Goal: Find specific page/section: Find specific page/section

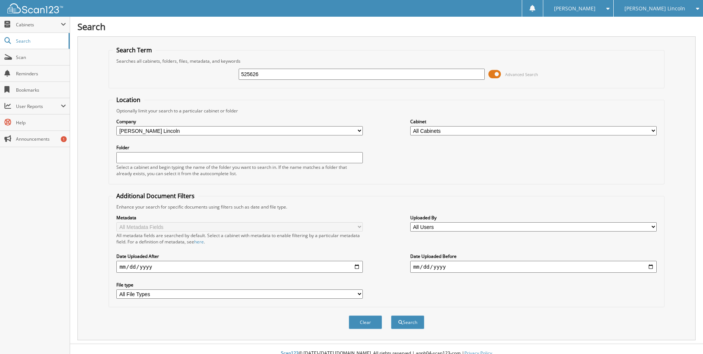
type input "525626"
click at [391, 315] on button "Search" at bounding box center [407, 322] width 33 height 14
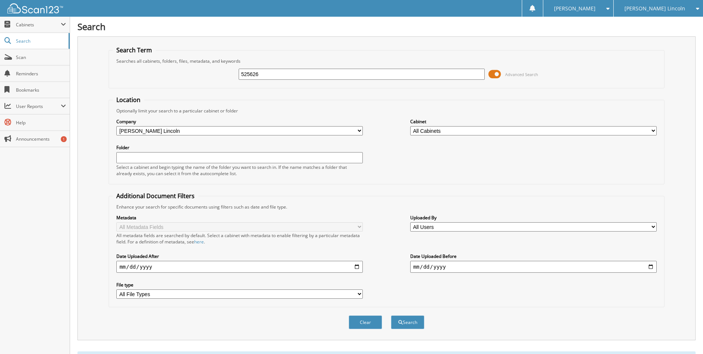
click at [63, 24] on span at bounding box center [63, 24] width 5 height 6
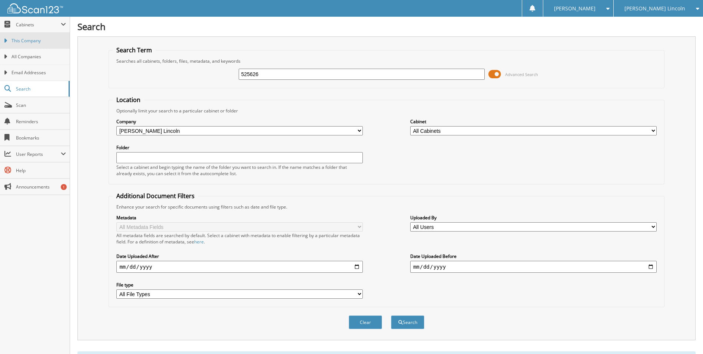
click at [23, 40] on span "This Company" at bounding box center [38, 40] width 54 height 7
